Goal: Navigation & Orientation: Find specific page/section

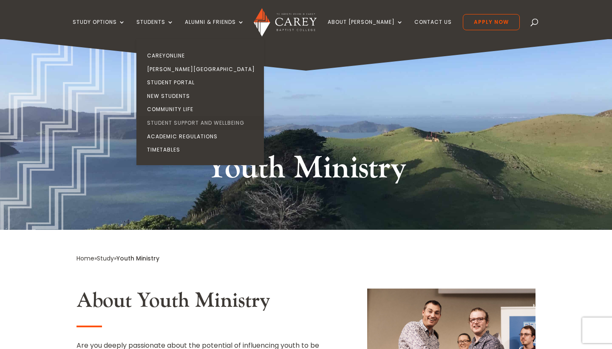
click at [181, 124] on link "Student Support and Wellbeing" at bounding box center [203, 123] width 128 height 14
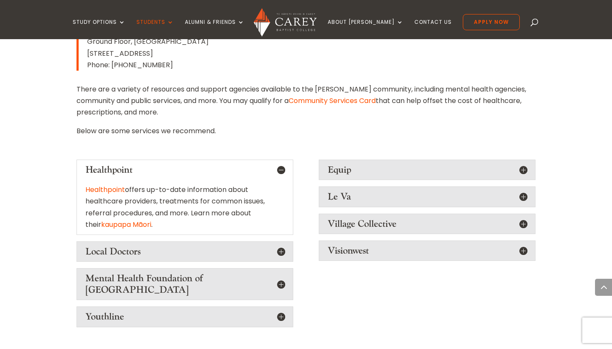
scroll to position [1241, 0]
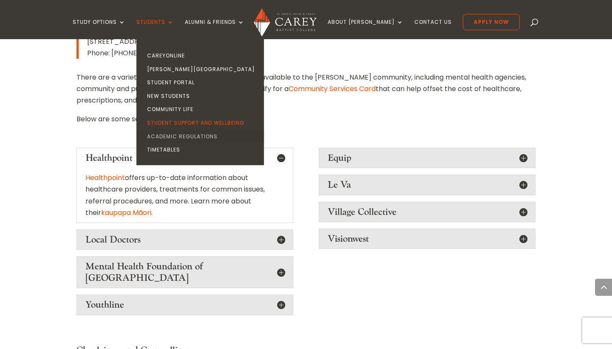
click at [176, 136] on link "Academic Regulations" at bounding box center [203, 137] width 128 height 14
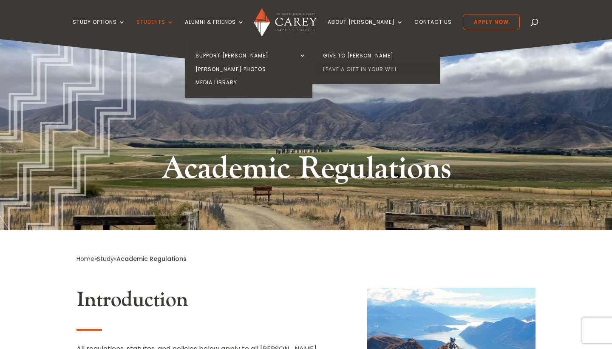
click at [353, 68] on link "Leave a Gift in Your Will" at bounding box center [379, 70] width 128 height 14
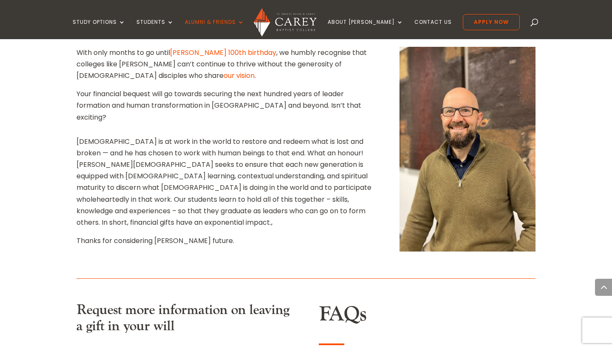
scroll to position [405, 0]
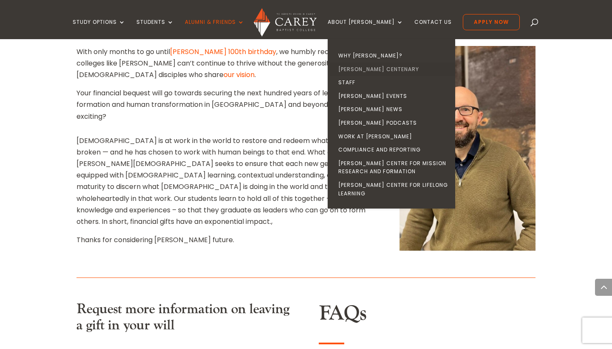
click at [378, 65] on link "[PERSON_NAME] Centenary" at bounding box center [394, 70] width 128 height 14
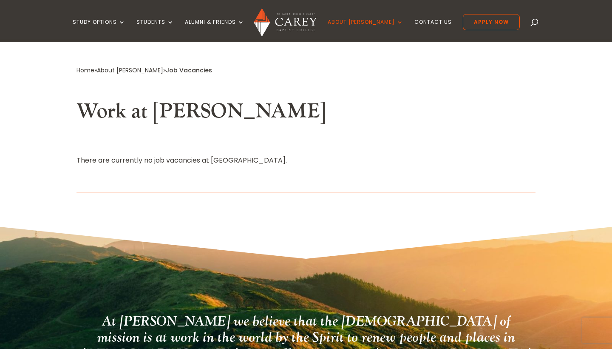
scroll to position [188, 0]
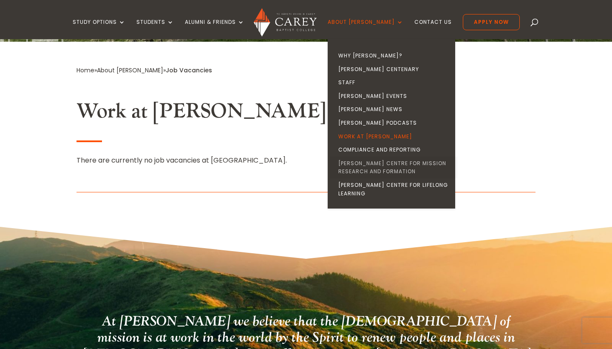
click at [376, 161] on link "[PERSON_NAME] Centre for Mission Research and Formation" at bounding box center [394, 168] width 128 height 22
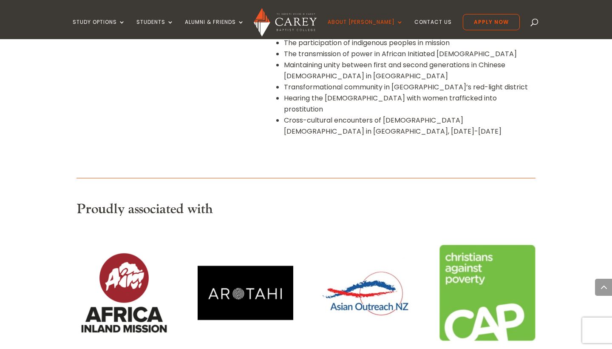
scroll to position [668, 0]
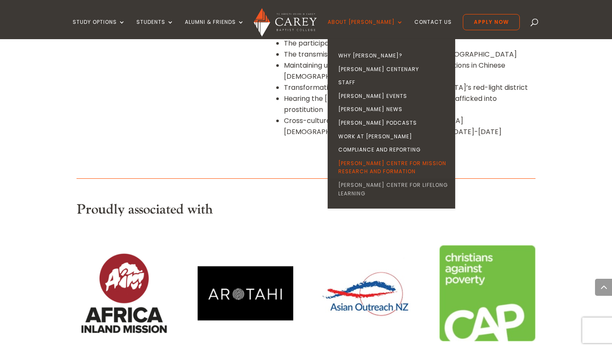
click at [370, 182] on link "[PERSON_NAME] Centre for Lifelong Learning" at bounding box center [394, 189] width 128 height 22
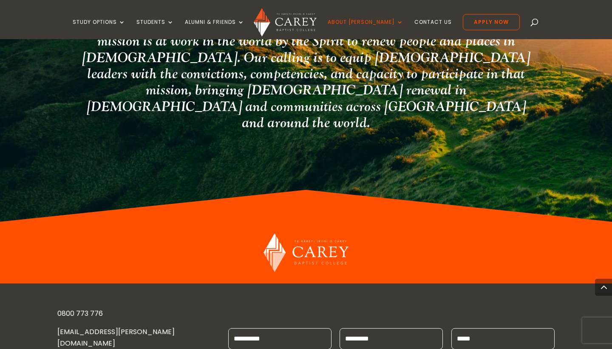
scroll to position [1110, 0]
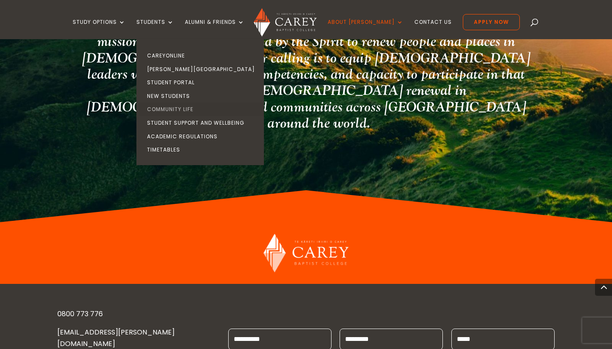
click at [186, 108] on link "Community Life" at bounding box center [203, 109] width 128 height 14
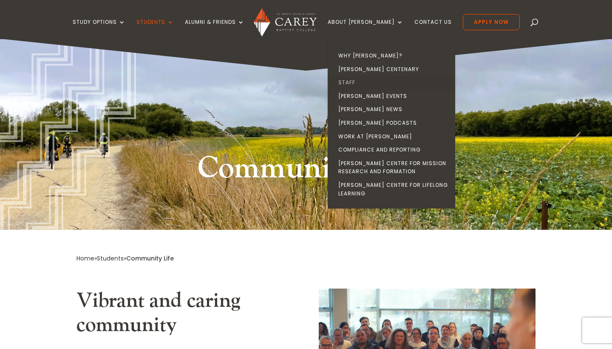
click at [359, 81] on link "Staff" at bounding box center [394, 83] width 128 height 14
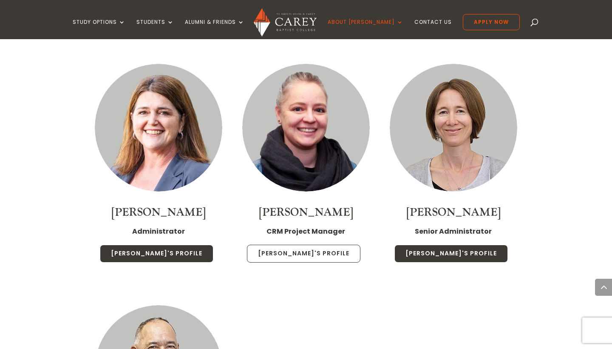
scroll to position [3339, 0]
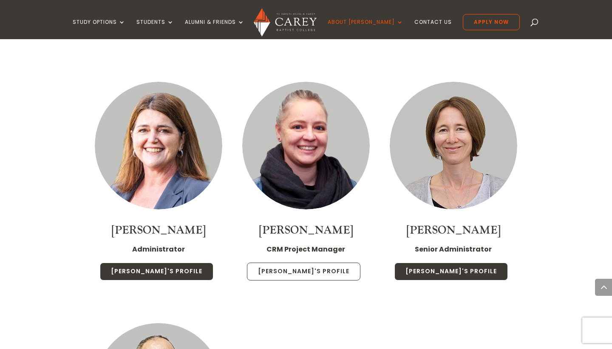
click at [294, 262] on link "Anna's Profile" at bounding box center [304, 271] width 114 height 18
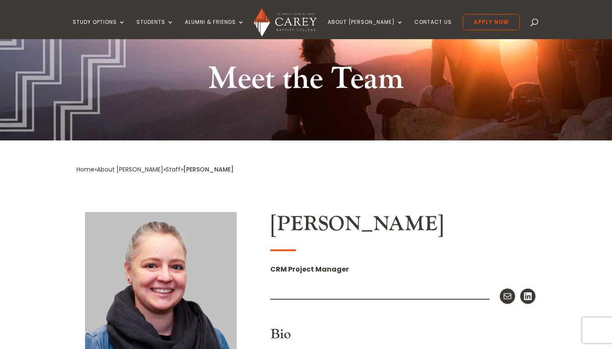
scroll to position [60, 0]
